Goal: Information Seeking & Learning: Learn about a topic

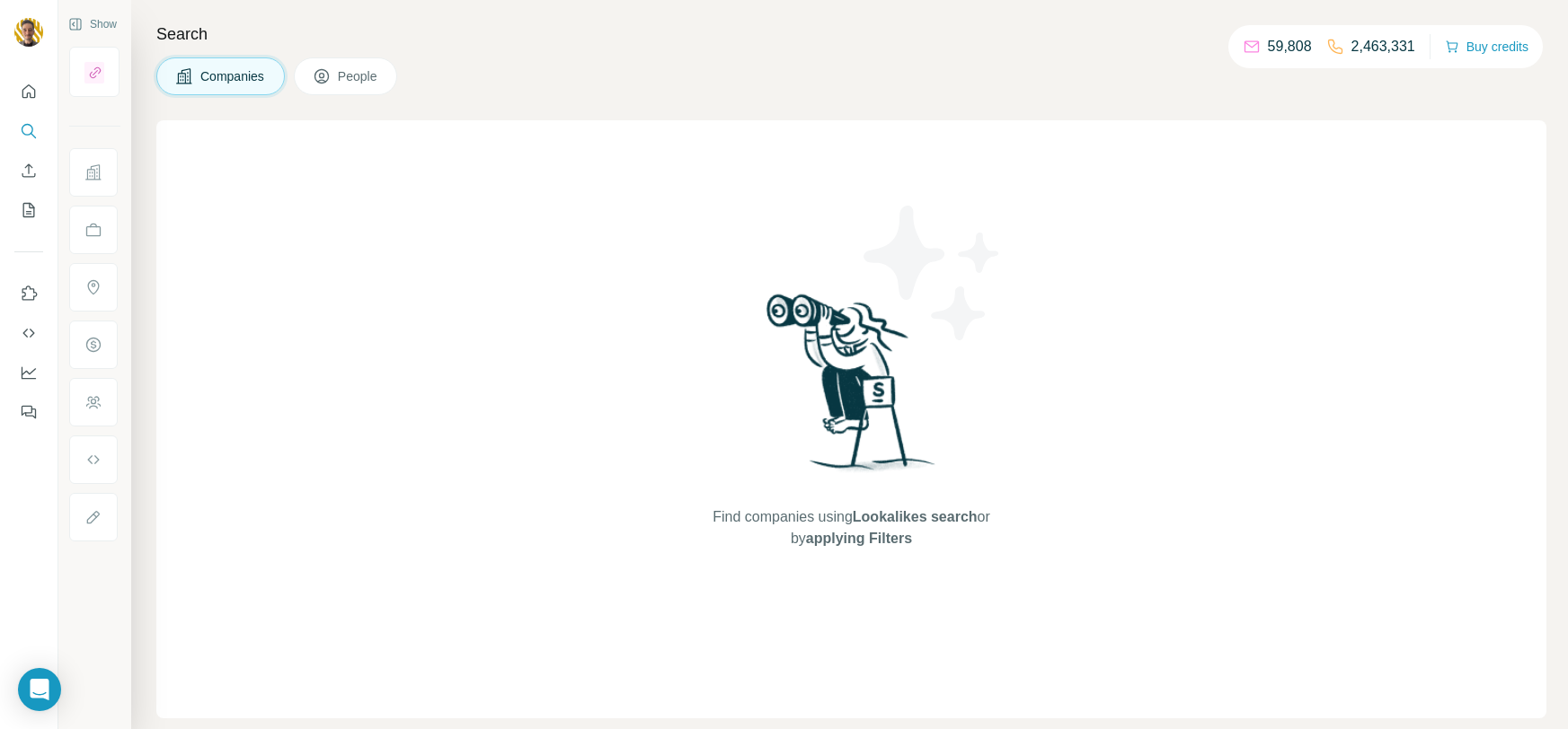
click at [227, 75] on span "Companies" at bounding box center [233, 76] width 66 height 18
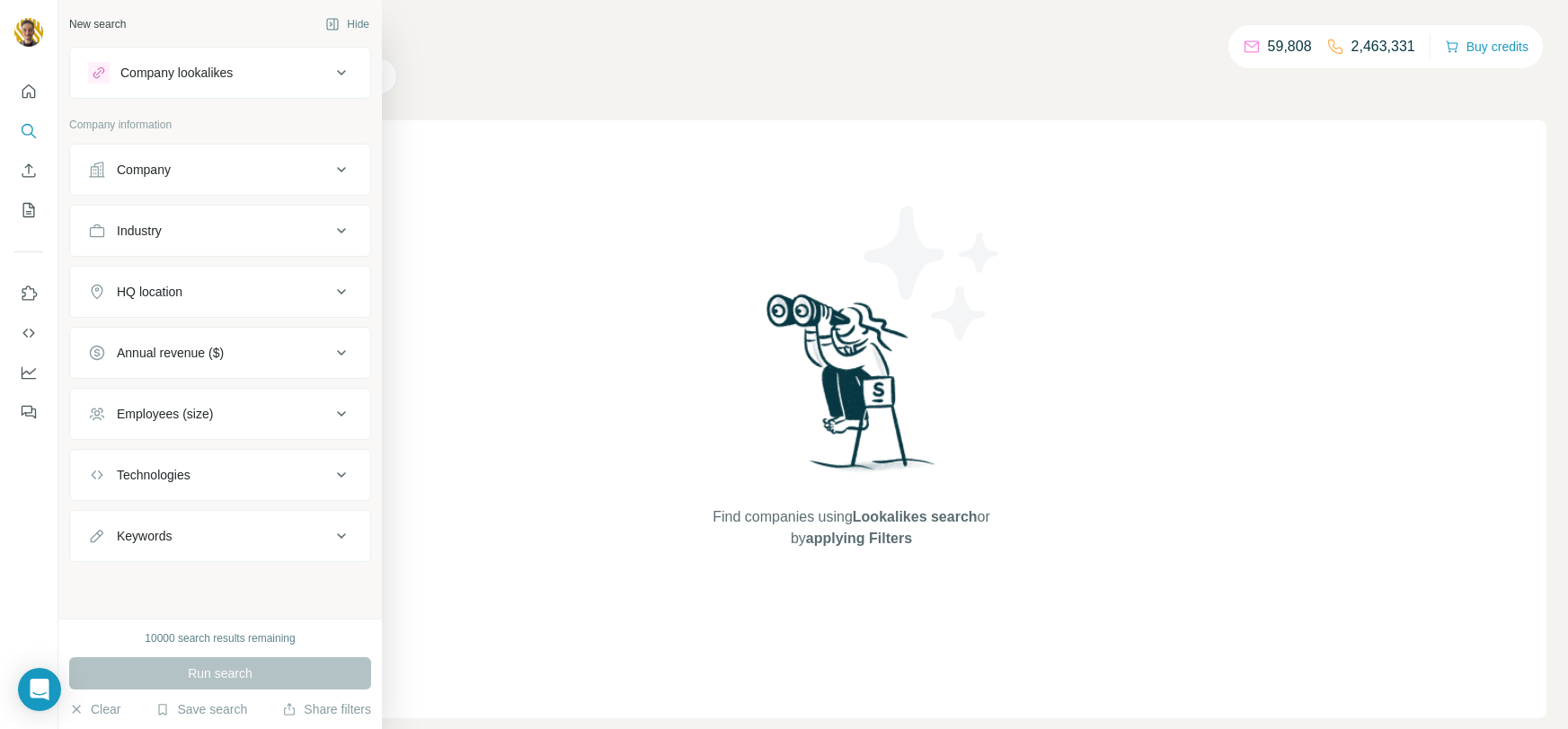
click at [171, 233] on div "Industry" at bounding box center [209, 231] width 242 height 18
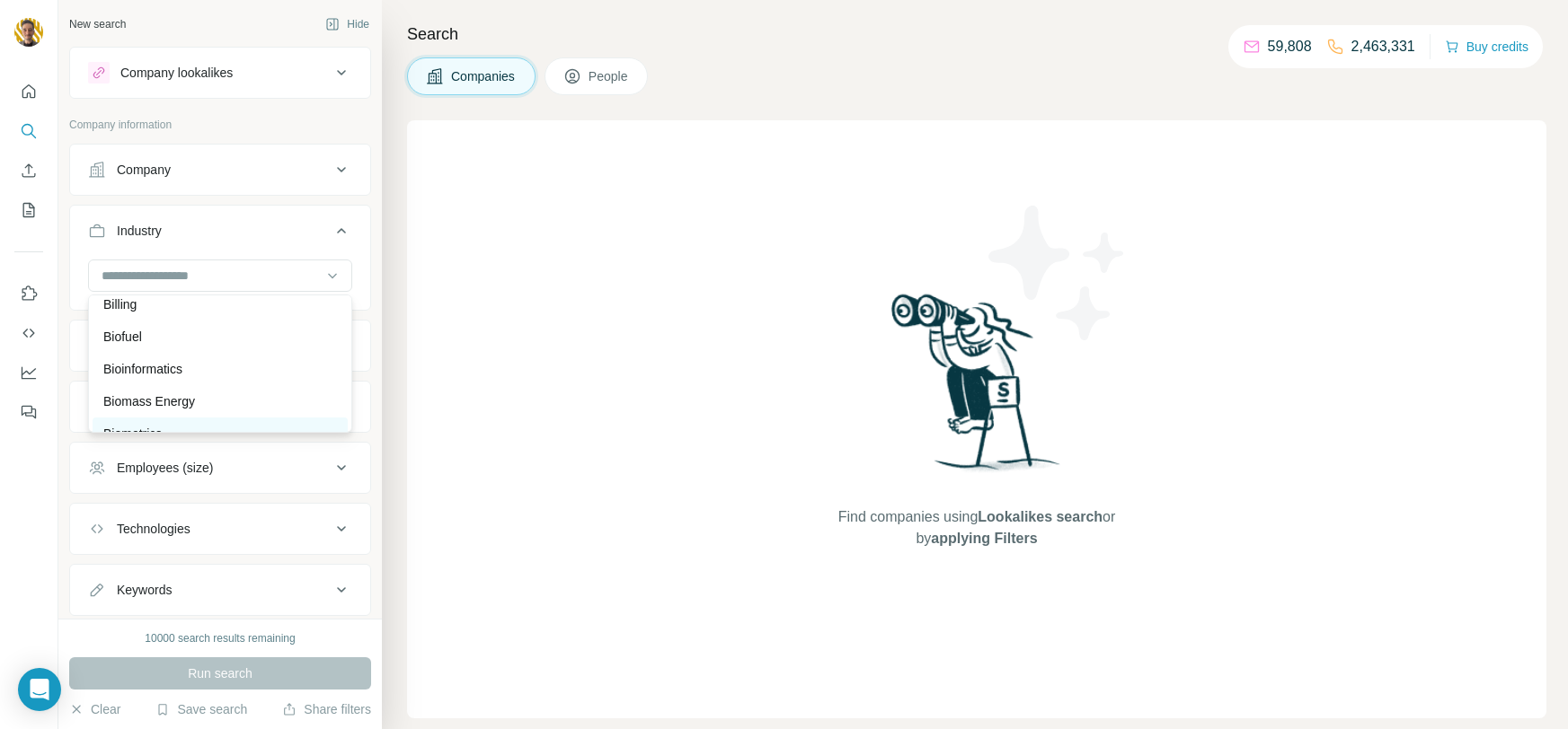
scroll to position [1620, 0]
click at [176, 371] on p "Bioinformatics" at bounding box center [142, 376] width 79 height 18
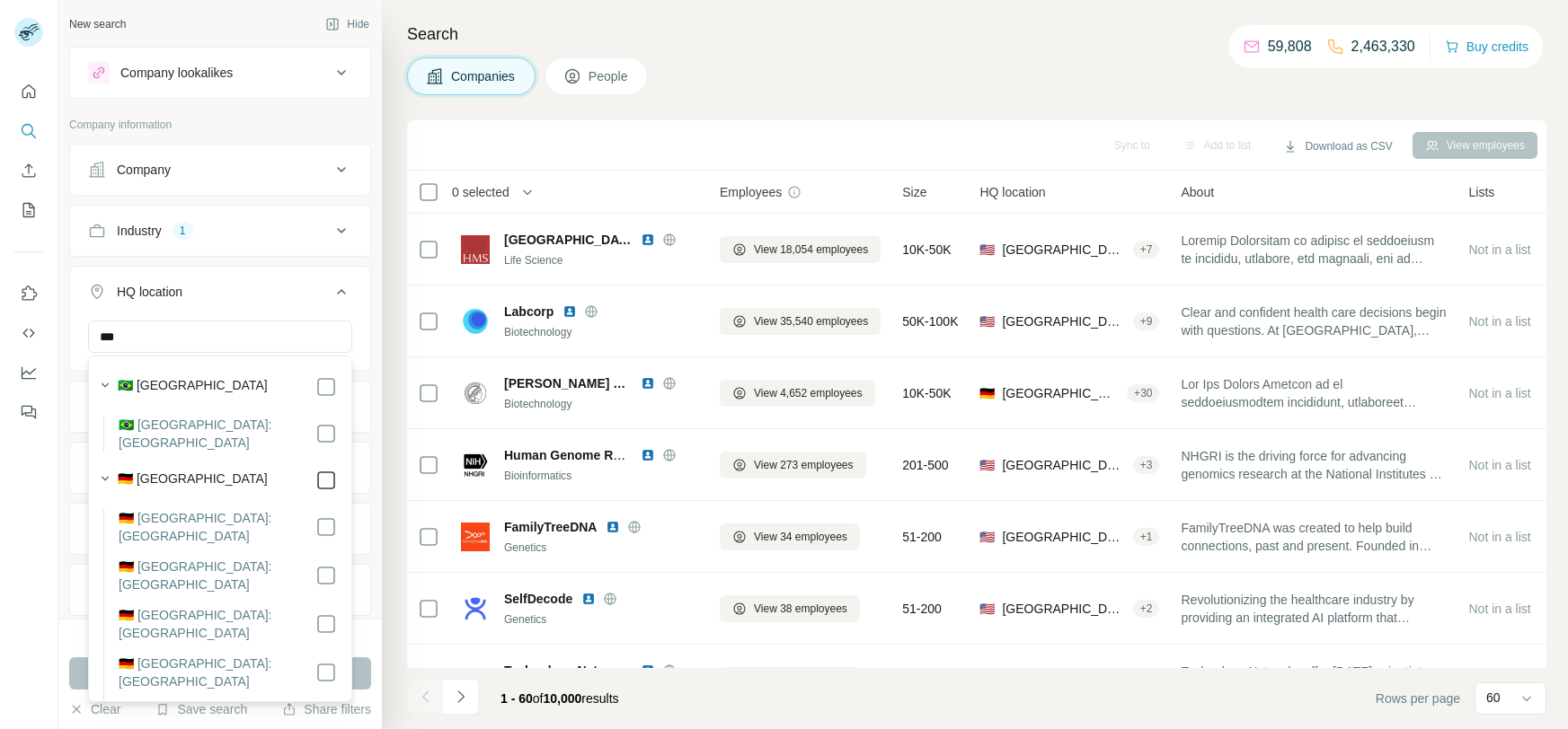
click at [332, 470] on div at bounding box center [326, 480] width 22 height 22
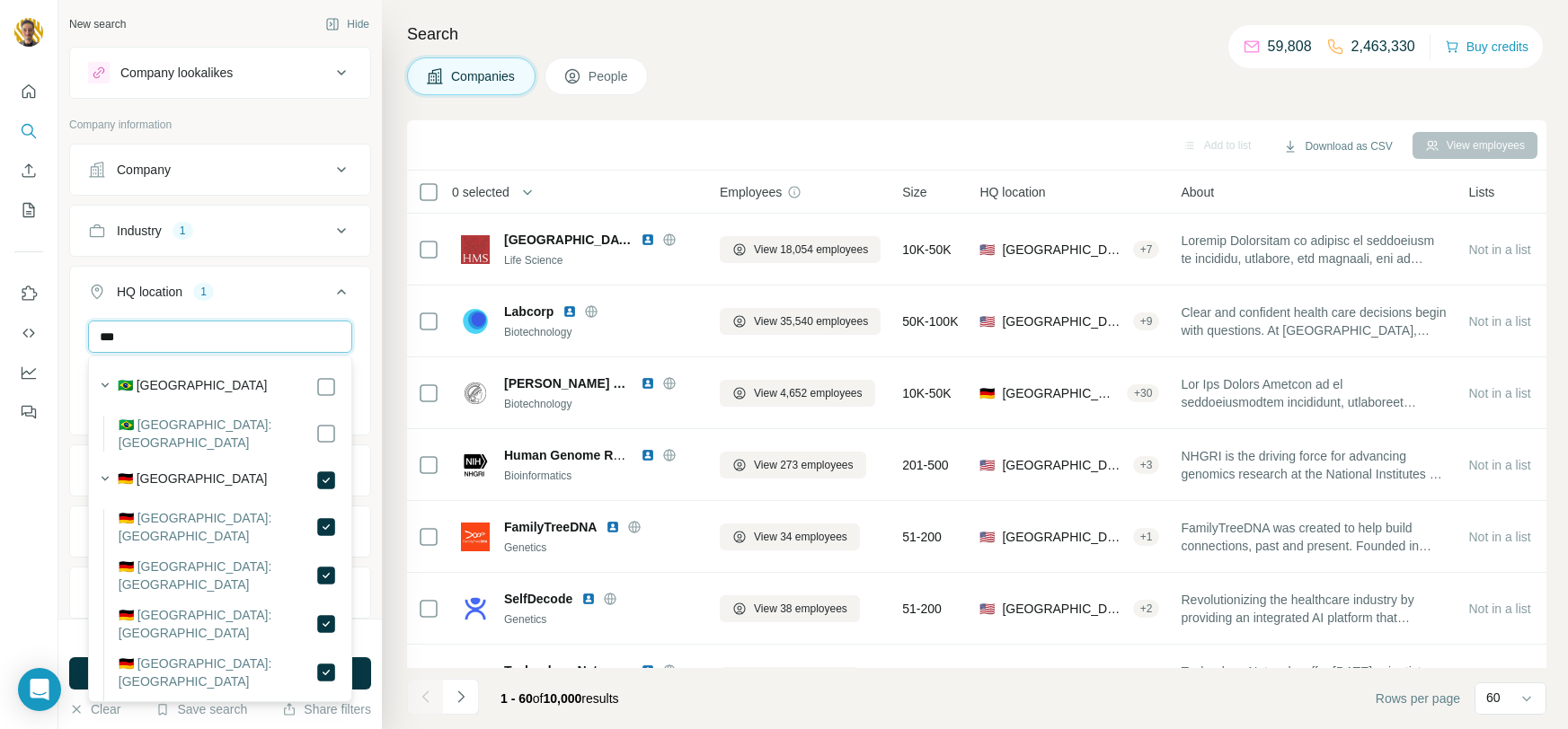
click at [192, 334] on input "***" at bounding box center [220, 337] width 264 height 32
drag, startPoint x: 185, startPoint y: 347, endPoint x: 56, endPoint y: 326, distance: 130.7
click at [56, 326] on div "New search Hide Company lookalikes Company information Company Industry 1 HQ lo…" at bounding box center [784, 364] width 1568 height 729
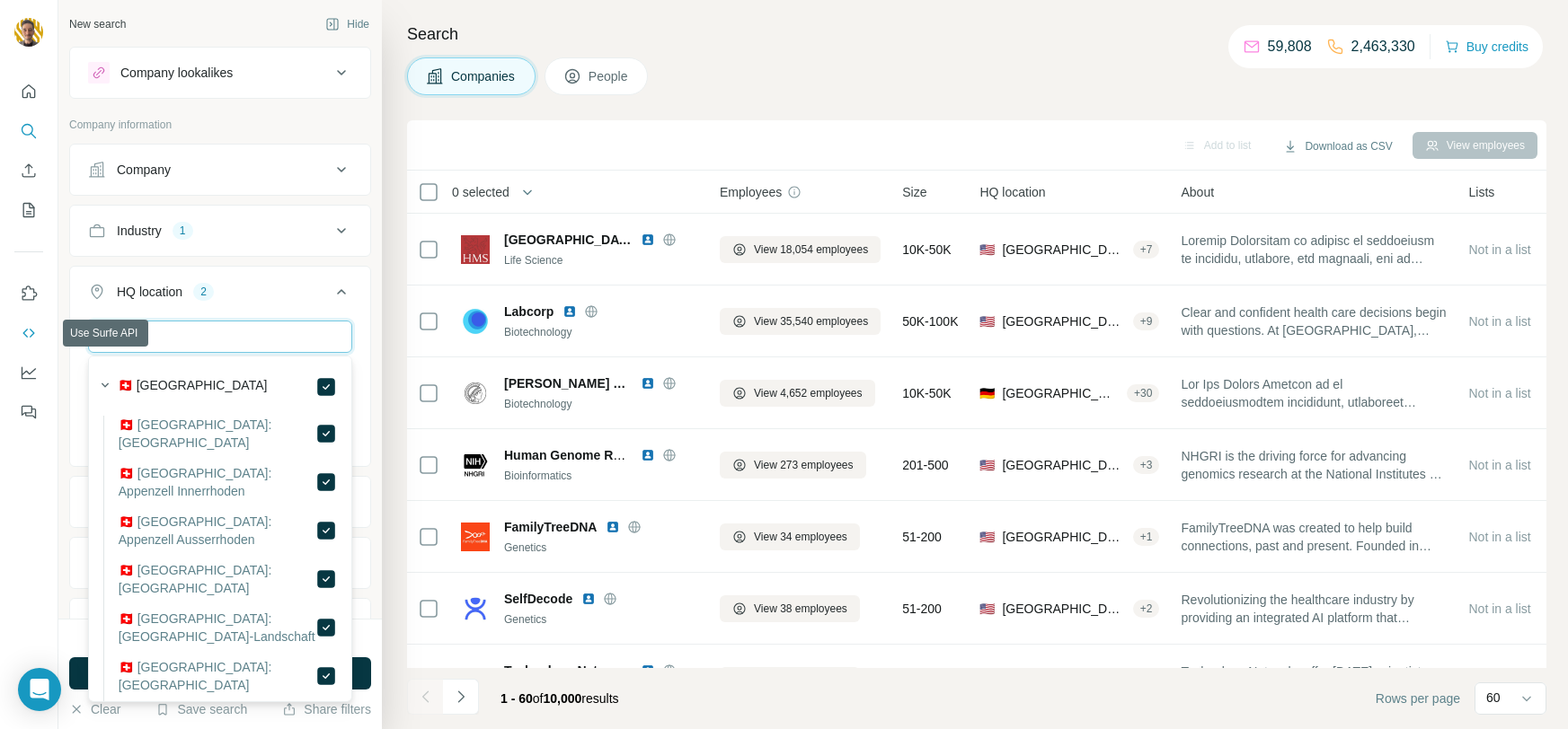
drag, startPoint x: 219, startPoint y: 338, endPoint x: 39, endPoint y: 329, distance: 180.2
click at [39, 329] on div "New search Hide Company lookalikes Company information Company Industry 1 HQ lo…" at bounding box center [784, 364] width 1568 height 729
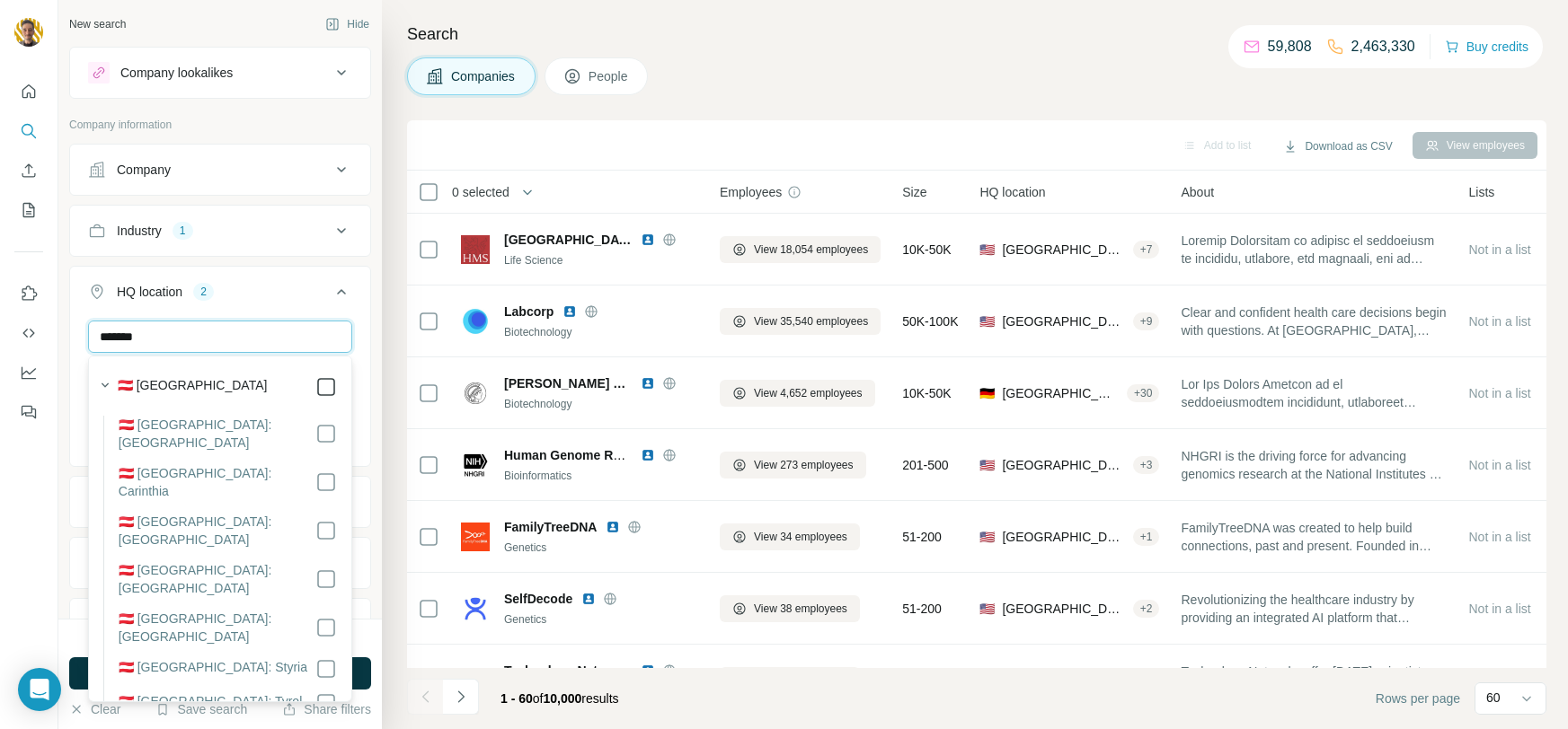
type input "*******"
click at [315, 388] on icon at bounding box center [326, 386] width 22 height 22
click at [344, 293] on icon at bounding box center [341, 292] width 9 height 6
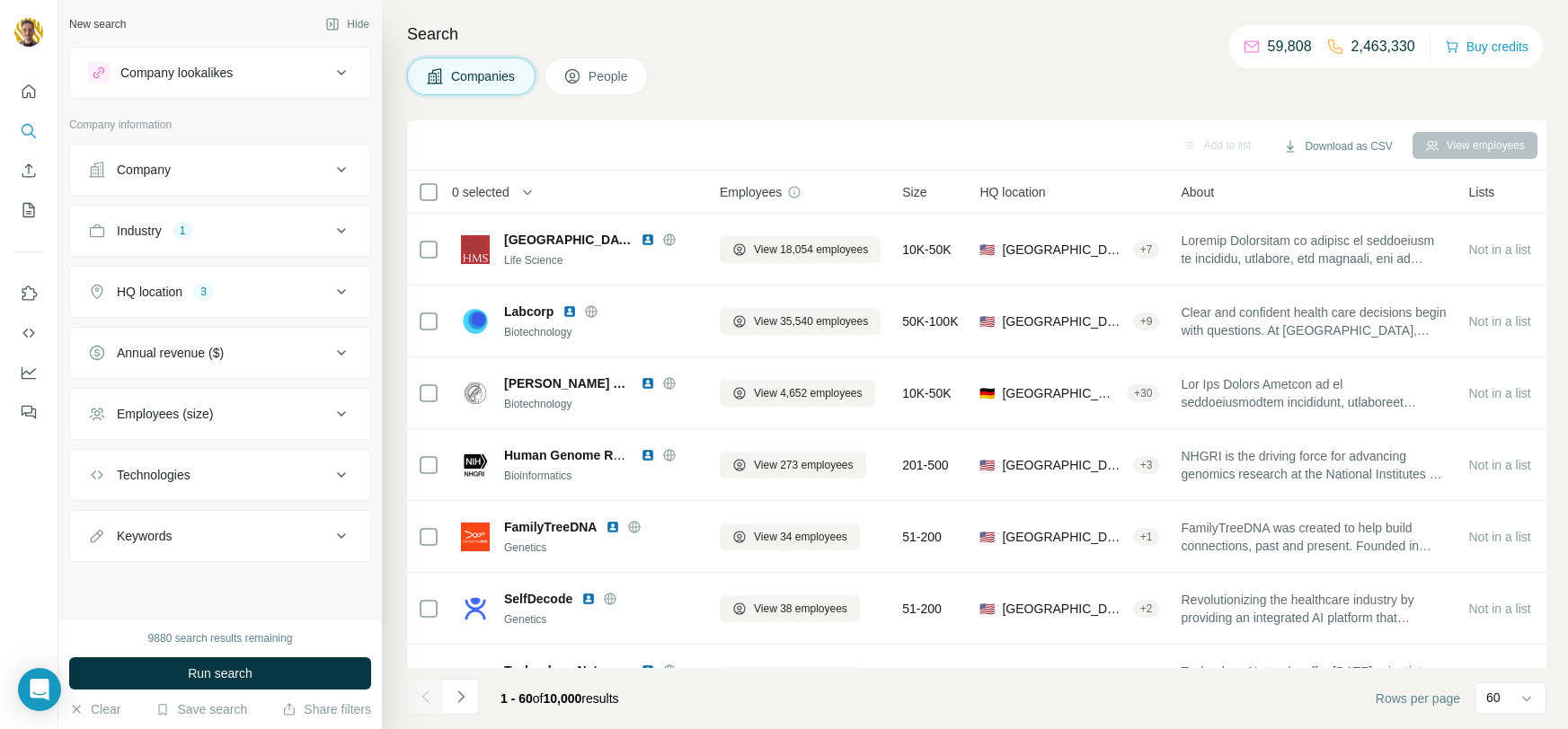
click at [343, 350] on icon at bounding box center [341, 353] width 9 height 6
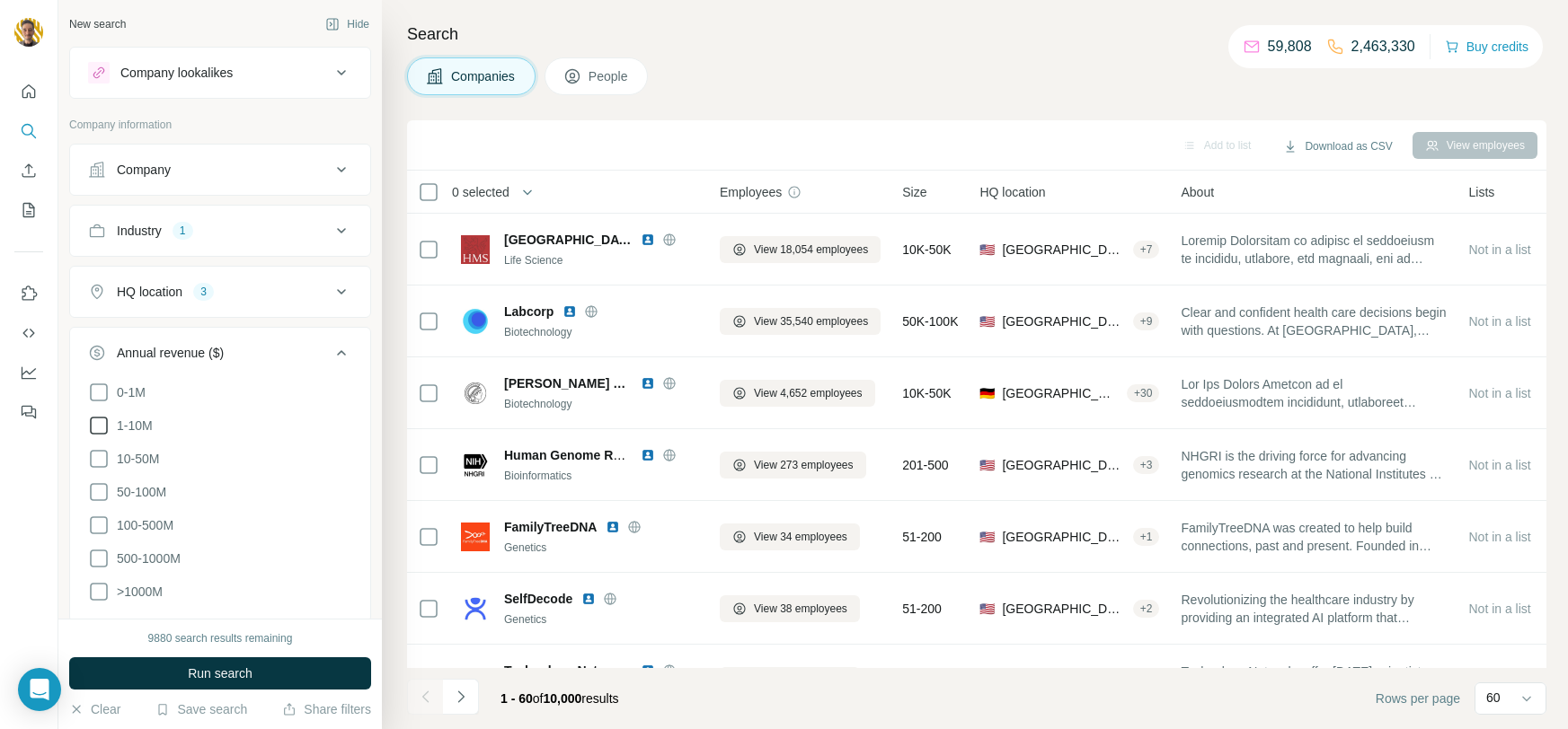
click at [105, 426] on icon at bounding box center [99, 425] width 22 height 22
click at [106, 397] on icon at bounding box center [99, 392] width 18 height 18
click at [351, 344] on icon at bounding box center [341, 352] width 22 height 22
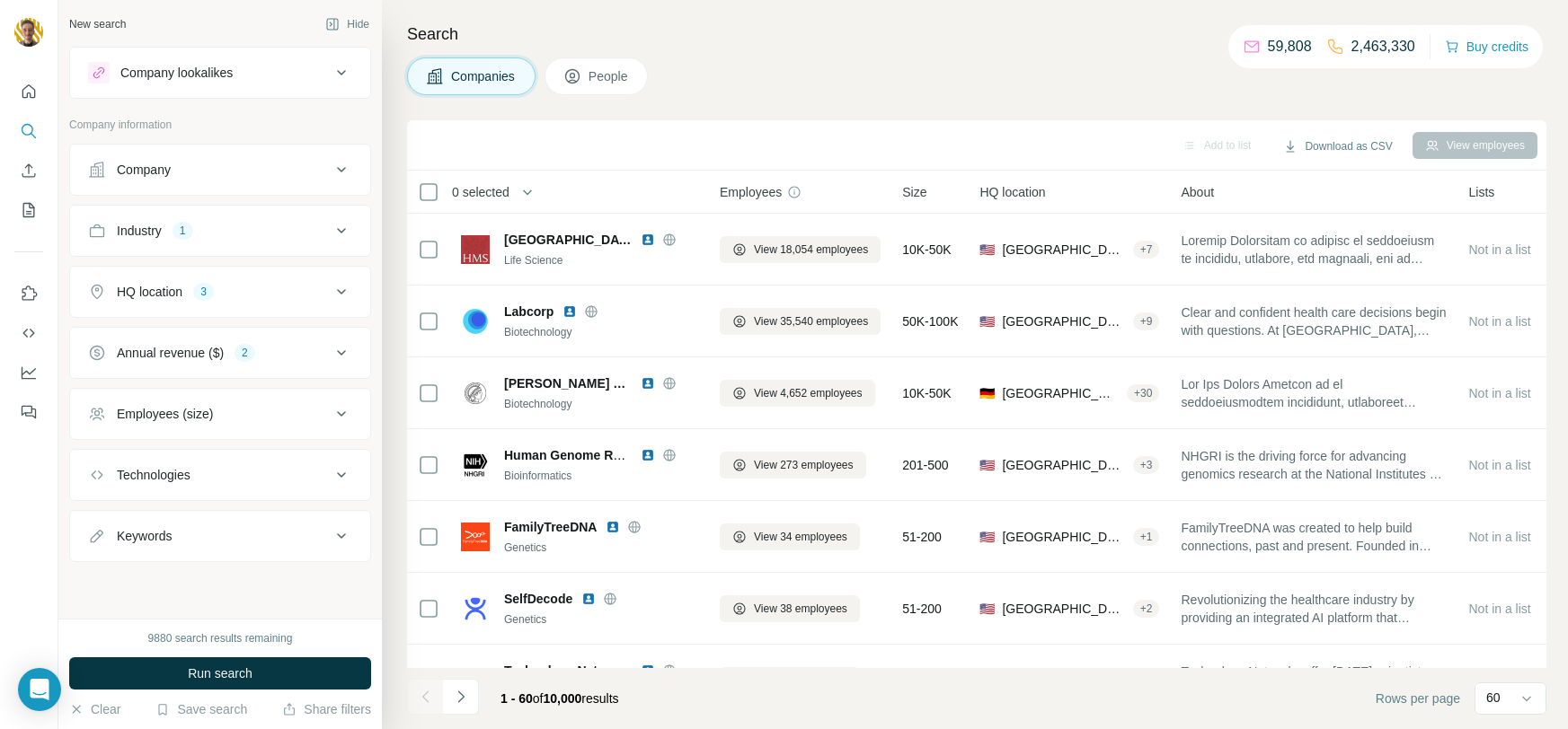
click at [352, 396] on button "Employees (size)" at bounding box center [220, 413] width 300 height 43
click at [101, 477] on icon at bounding box center [99, 486] width 18 height 18
click at [94, 518] on icon at bounding box center [99, 519] width 22 height 22
click at [347, 399] on button "Employees (size) 3" at bounding box center [220, 417] width 300 height 50
click at [346, 223] on icon at bounding box center [341, 231] width 22 height 22
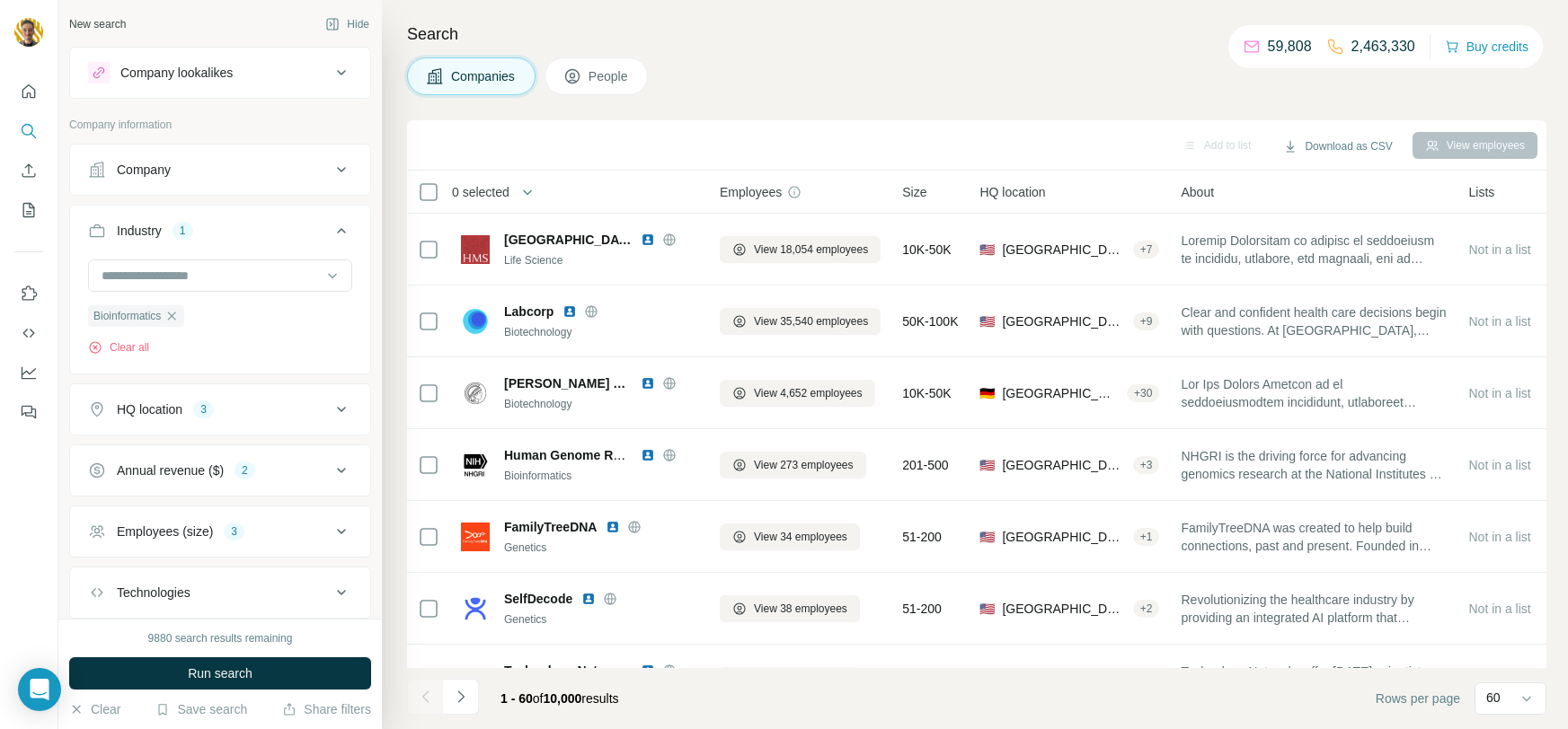
click at [346, 223] on icon at bounding box center [341, 231] width 22 height 22
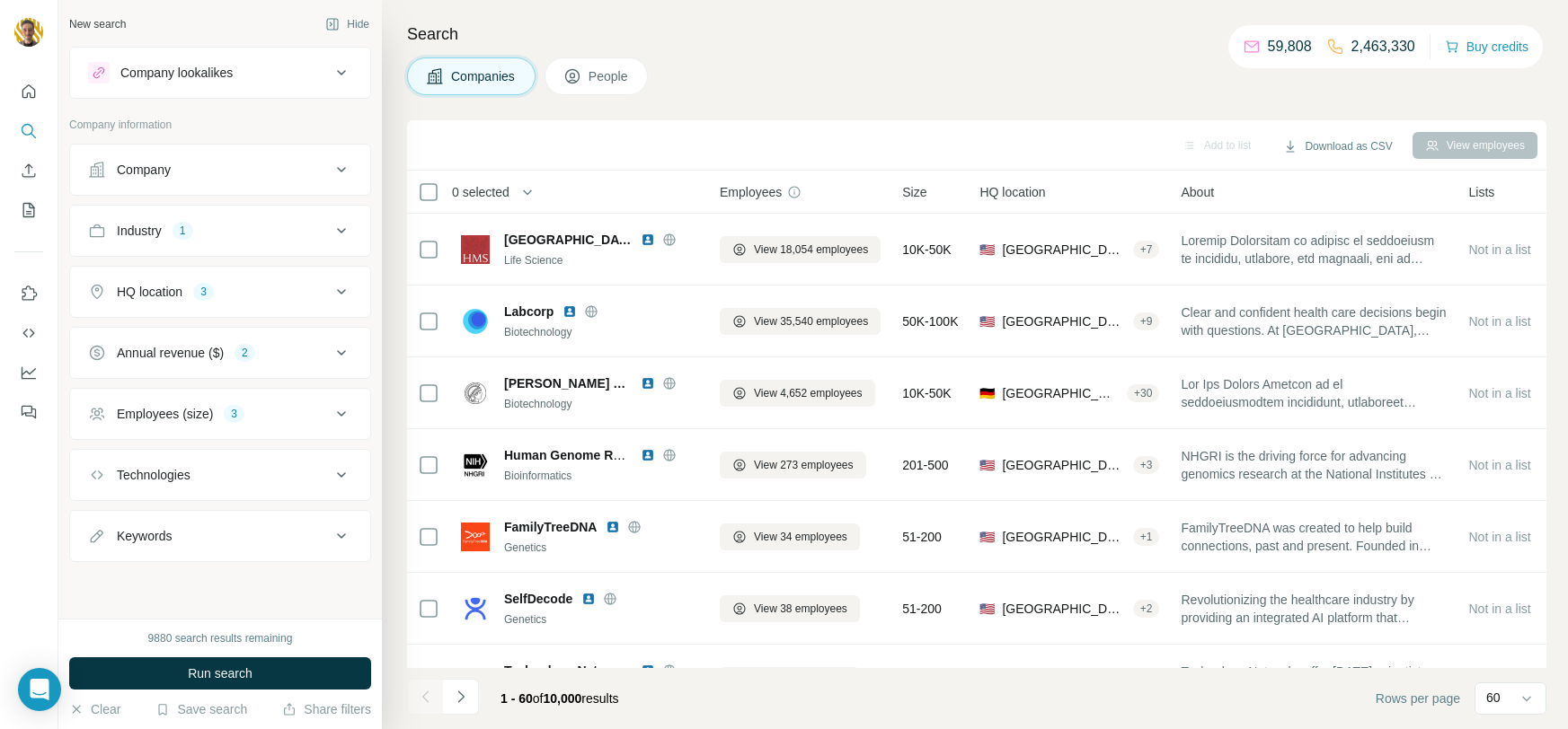
click at [336, 539] on icon at bounding box center [341, 535] width 22 height 22
click at [214, 591] on input "text" at bounding box center [202, 581] width 228 height 32
type input "********"
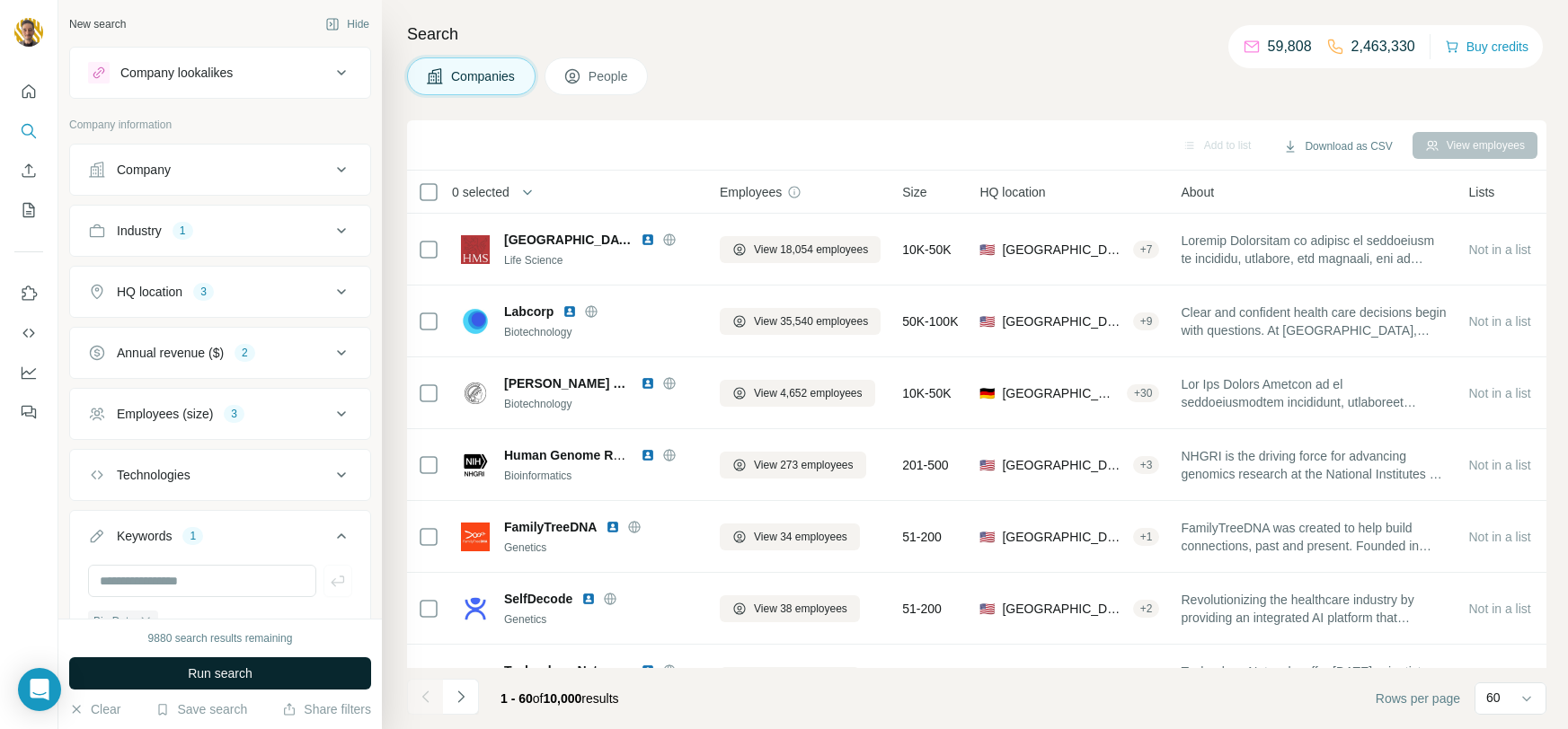
click at [292, 671] on button "Run search" at bounding box center [220, 674] width 302 height 32
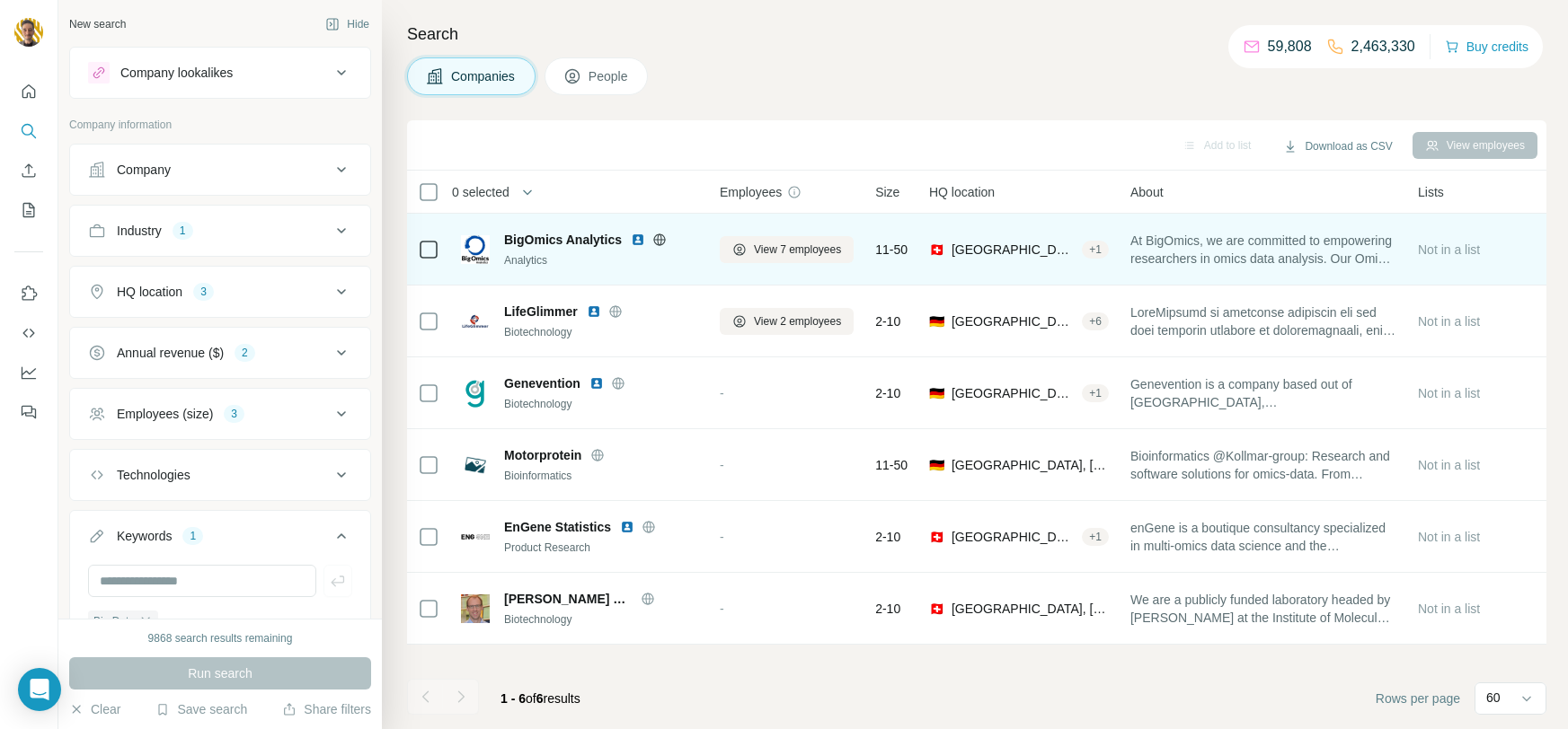
click at [660, 240] on icon at bounding box center [659, 239] width 14 height 14
